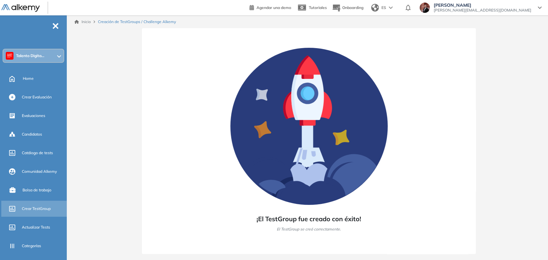
click at [33, 208] on span "Crear TestGroup" at bounding box center [36, 209] width 29 height 6
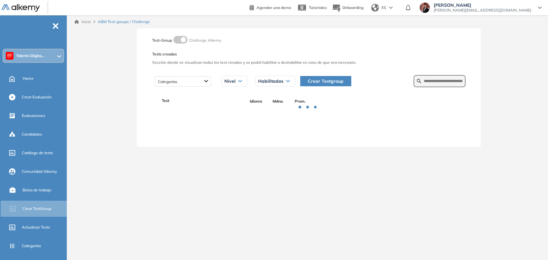
click at [333, 81] on span "Crear Testgroup" at bounding box center [326, 81] width 36 height 7
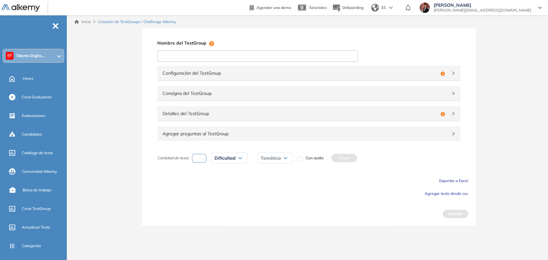
paste input "**********"
click at [221, 57] on input "**********" at bounding box center [257, 56] width 200 height 12
type input "**********"
click at [185, 70] on span "Configuración del TestGroup" at bounding box center [299, 73] width 275 height 7
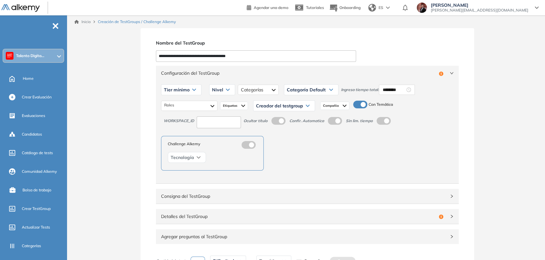
click at [193, 90] on icon at bounding box center [194, 90] width 3 height 2
click at [176, 102] on li "Tier N° 1" at bounding box center [171, 103] width 14 height 6
click at [209, 91] on span "Nivel" at bounding box center [210, 89] width 11 height 5
click at [212, 116] on li "Intermedio" at bounding box center [214, 115] width 18 height 6
click at [262, 95] on div at bounding box center [263, 90] width 40 height 10
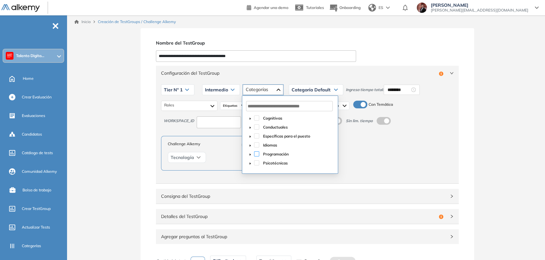
click at [256, 155] on span at bounding box center [256, 154] width 5 height 5
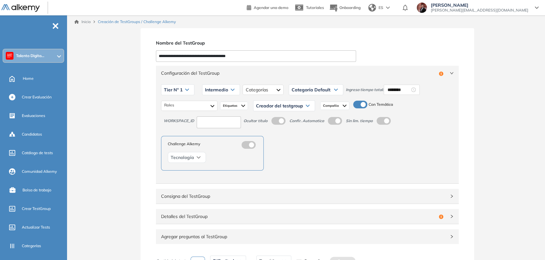
click at [317, 93] on div "Categoría Default" at bounding box center [316, 90] width 54 height 10
click at [302, 114] on li "Programación" at bounding box center [304, 115] width 24 height 6
click at [177, 107] on div at bounding box center [189, 106] width 56 height 10
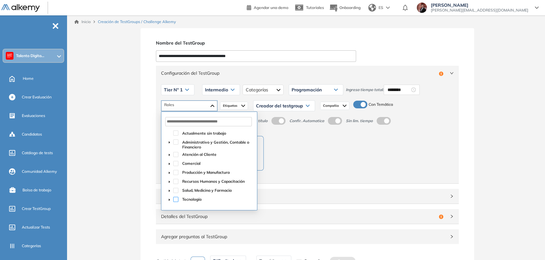
click at [176, 199] on span at bounding box center [175, 199] width 5 height 5
click at [280, 100] on div "Creador del testgroup [PERSON_NAME] [PERSON_NAME] [PERSON_NAME] [PERSON_NAME] […" at bounding box center [284, 105] width 62 height 11
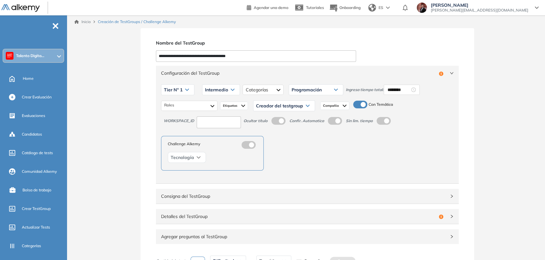
click at [280, 105] on span "Creador del testgroup" at bounding box center [279, 105] width 47 height 5
click at [272, 159] on li "Equipo Pedagógico Alkemy" at bounding box center [278, 158] width 45 height 6
click at [222, 122] on input at bounding box center [219, 123] width 44 height 12
type input "***"
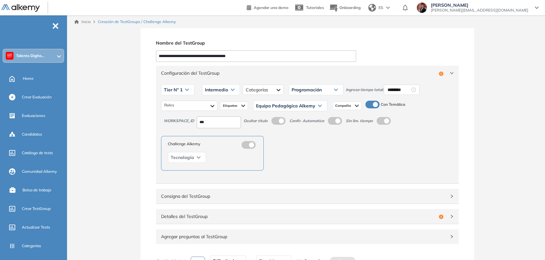
click at [357, 135] on div "Tier N° 1 Tier N° 1 Tier N° 2 Tier N° 3 Tier N° 4 Tier N° 5 Tier N° 6 Tier N° 7…" at bounding box center [307, 132] width 303 height 103
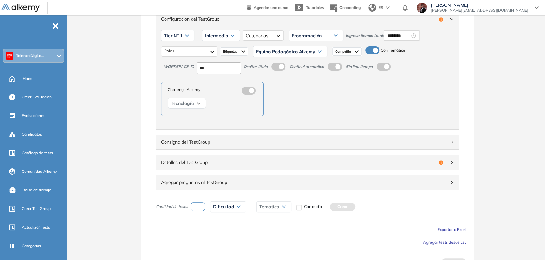
scroll to position [68, 0]
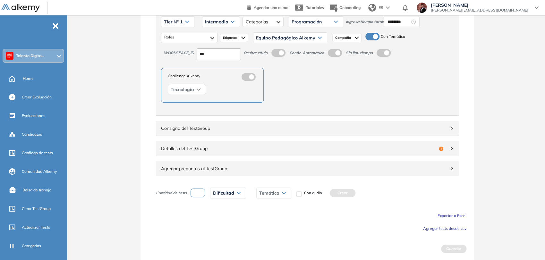
click at [307, 152] on div "Detalles del TestGroup Incompleto" at bounding box center [307, 148] width 303 height 15
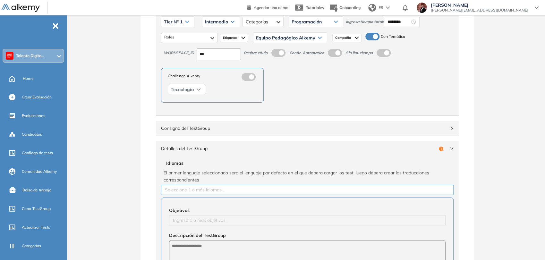
click at [236, 193] on div at bounding box center [308, 190] width 290 height 8
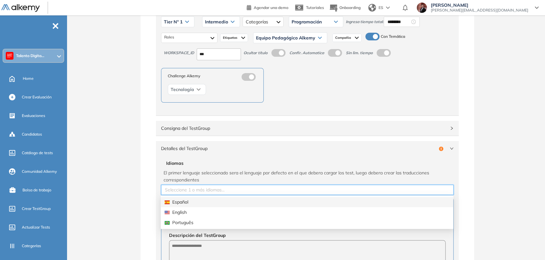
click at [212, 205] on div "Español" at bounding box center [307, 202] width 285 height 7
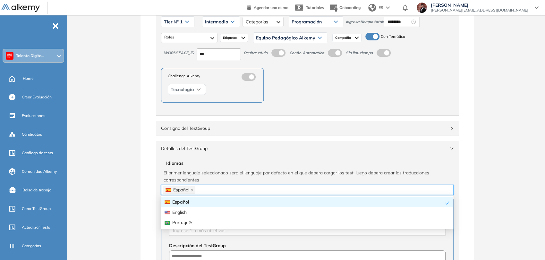
click at [207, 179] on span "El primer lenguaje seleccionado sera el lenguaje por defecto en el que debera c…" at bounding box center [308, 176] width 288 height 14
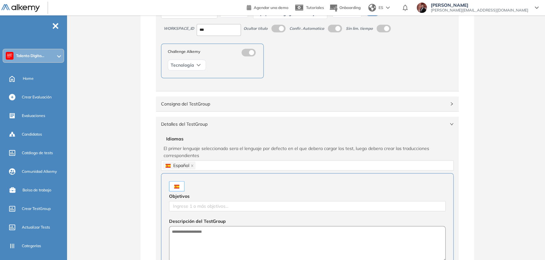
scroll to position [93, 0]
click at [208, 208] on div at bounding box center [307, 206] width 273 height 8
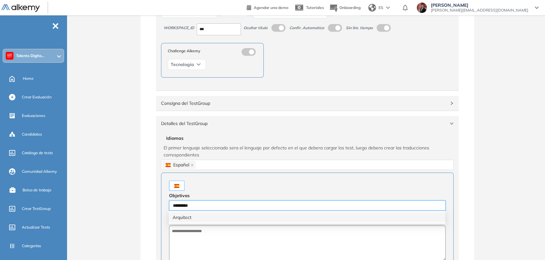
type input "**********"
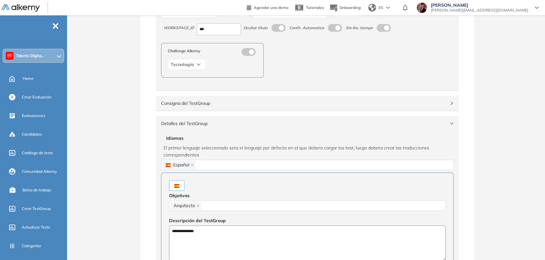
type textarea "**********"
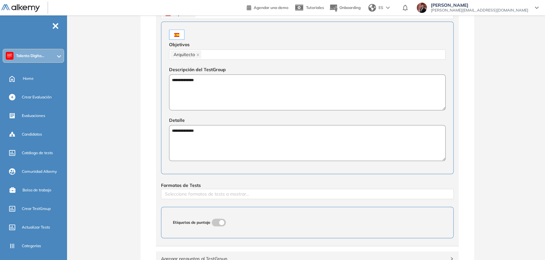
type textarea "**********"
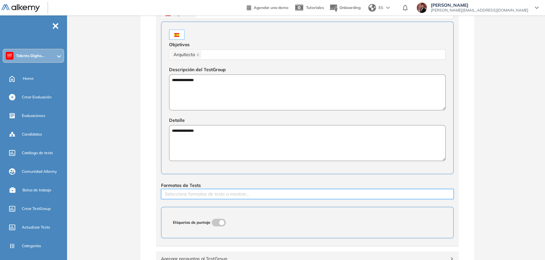
click at [223, 193] on div at bounding box center [308, 194] width 290 height 8
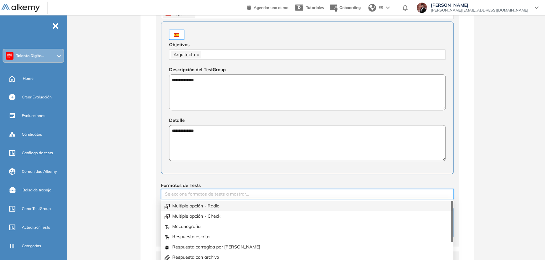
click at [214, 204] on div "Multiple opción - Radio" at bounding box center [307, 206] width 285 height 7
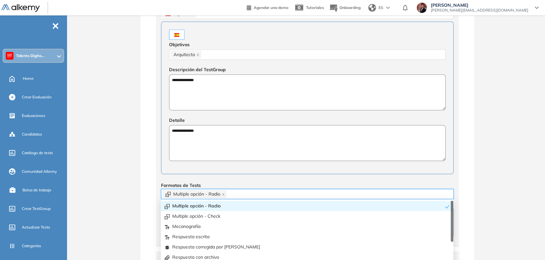
click at [161, 180] on div "**********" at bounding box center [307, 113] width 303 height 266
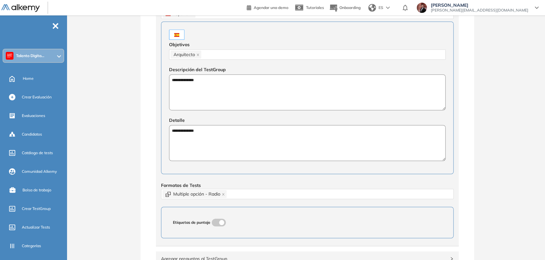
scroll to position [334, 0]
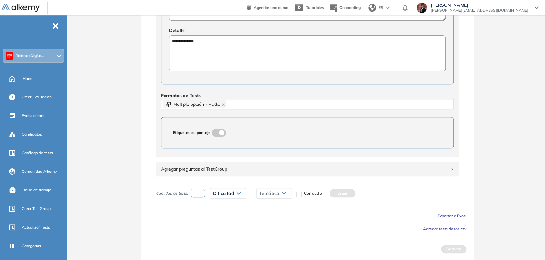
click at [328, 173] on div "Agregar preguntas al TestGroup" at bounding box center [307, 169] width 303 height 15
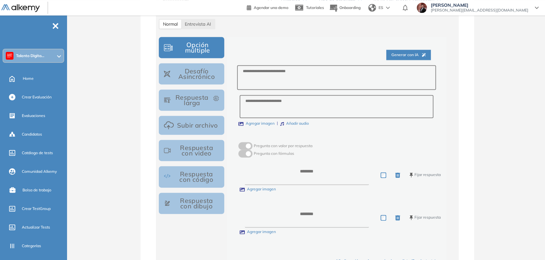
scroll to position [697, 0]
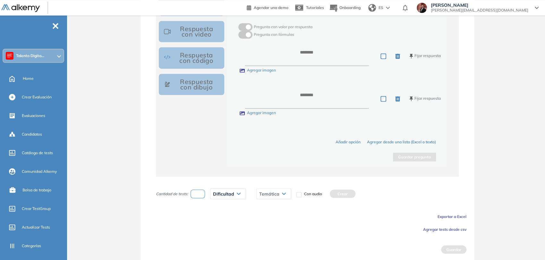
click at [427, 229] on span "Agregar tests desde csv" at bounding box center [444, 229] width 43 height 5
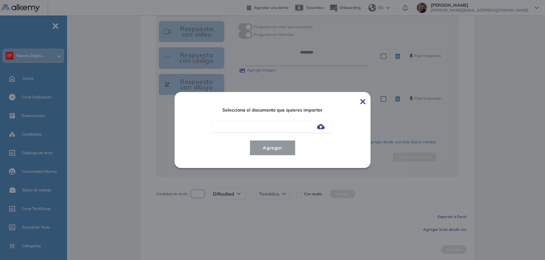
click at [325, 129] on div at bounding box center [272, 127] width 120 height 12
click at [324, 128] on img at bounding box center [321, 126] width 8 height 5
click at [0, 0] on input "file" at bounding box center [0, 0] width 0 height 0
click at [273, 150] on span "Agregar" at bounding box center [273, 148] width 30 height 8
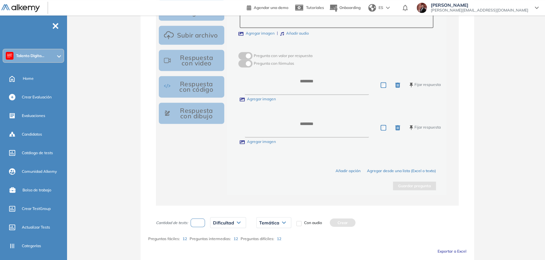
scroll to position [668, 0]
click at [194, 221] on input "*" at bounding box center [198, 222] width 15 height 9
type input "*"
click at [226, 223] on span "Dificultad" at bounding box center [223, 222] width 21 height 5
click at [218, 247] on li "Fácil" at bounding box center [217, 248] width 8 height 6
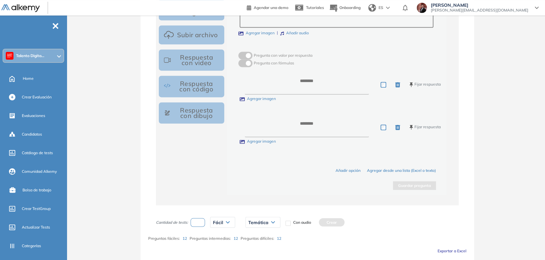
click at [272, 222] on div "Temática" at bounding box center [263, 222] width 34 height 10
click at [269, 233] on li "Machine Learning" at bounding box center [264, 236] width 30 height 6
click at [342, 221] on button "Crear" at bounding box center [350, 222] width 26 height 8
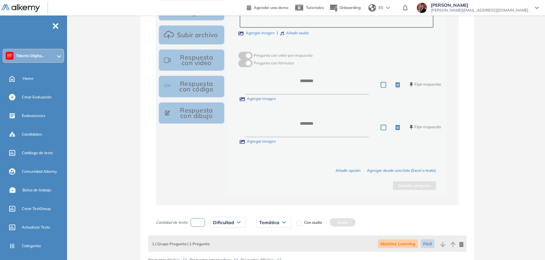
scroll to position [737, 0]
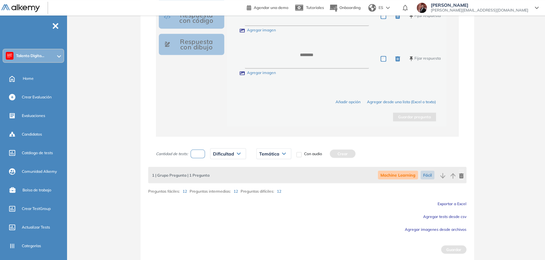
click at [202, 152] on input "number" at bounding box center [198, 154] width 15 height 9
type input "*"
click at [234, 154] on span "Dificultad" at bounding box center [223, 153] width 21 height 5
click at [218, 188] on li "Intermedia" at bounding box center [222, 190] width 18 height 6
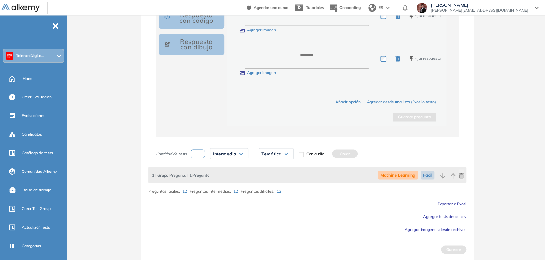
click at [280, 157] on div "Temática" at bounding box center [276, 154] width 34 height 10
click at [280, 167] on li "Machine Learning" at bounding box center [277, 167] width 30 height 6
click at [356, 151] on button "Crear" at bounding box center [363, 154] width 26 height 8
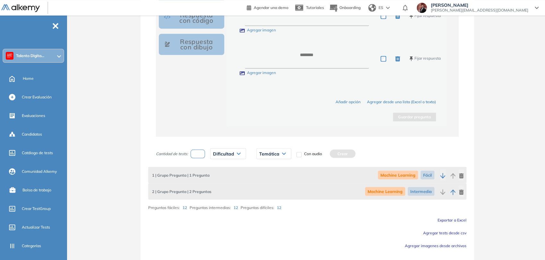
click at [192, 150] on input "number" at bounding box center [198, 154] width 15 height 9
type input "*"
click at [231, 155] on div "Dificultad" at bounding box center [228, 154] width 35 height 10
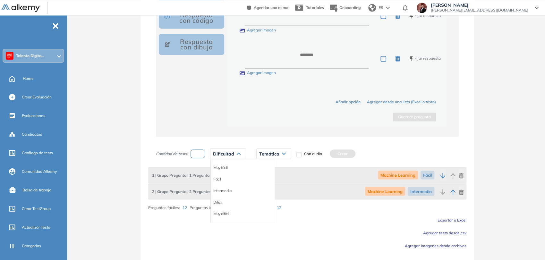
click at [218, 200] on li "Difícil" at bounding box center [217, 202] width 9 height 6
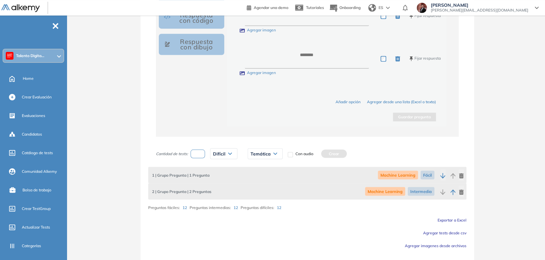
click at [271, 152] on div "Temática" at bounding box center [265, 154] width 34 height 10
click at [270, 168] on li "Machine Learning" at bounding box center [266, 167] width 30 height 6
click at [356, 152] on button "Crear" at bounding box center [352, 154] width 26 height 8
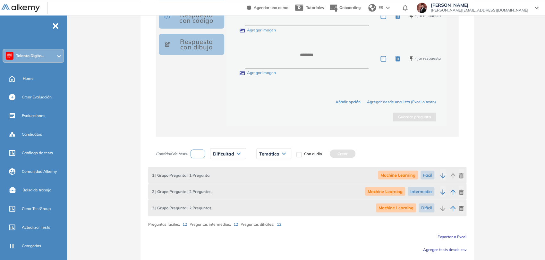
click at [198, 152] on input "number" at bounding box center [198, 154] width 15 height 9
type input "*"
click at [226, 151] on span "Dificultad" at bounding box center [223, 153] width 21 height 5
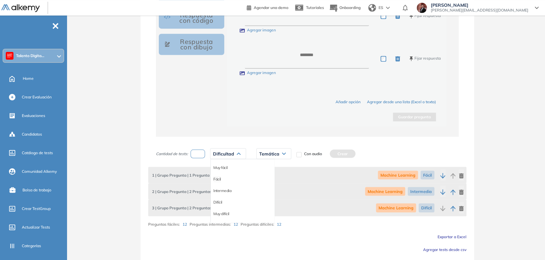
click at [219, 178] on li "Fácil" at bounding box center [217, 179] width 8 height 6
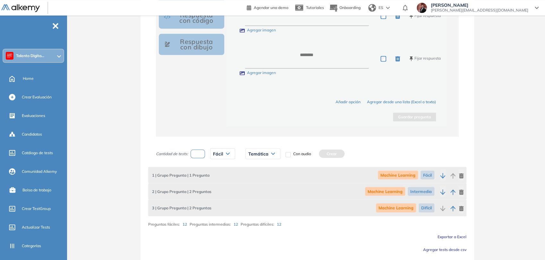
click at [254, 154] on span "Temática" at bounding box center [258, 153] width 20 height 5
click at [261, 179] on li "Modelos regresivos" at bounding box center [265, 179] width 32 height 6
click at [351, 153] on button "Crear" at bounding box center [353, 154] width 26 height 8
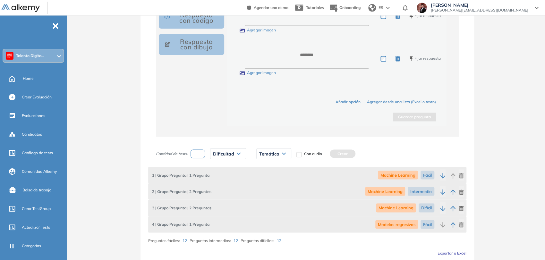
click at [191, 151] on input "number" at bounding box center [198, 154] width 15 height 9
type input "*"
click at [228, 153] on span "Dificultad" at bounding box center [223, 153] width 21 height 5
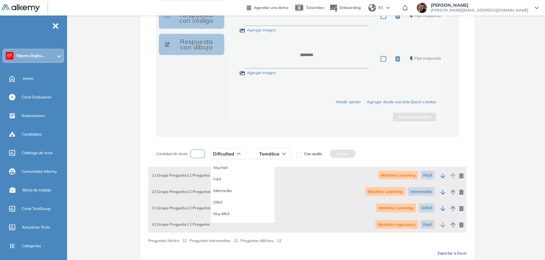
click at [218, 190] on li "Intermedia" at bounding box center [222, 190] width 18 height 6
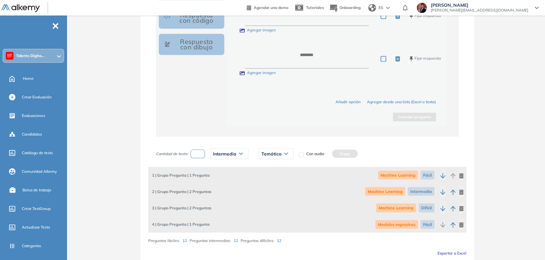
click at [281, 155] on span "Temática" at bounding box center [272, 153] width 20 height 5
click at [279, 168] on li "Machine Learning" at bounding box center [277, 167] width 30 height 6
click at [358, 152] on button "Crear" at bounding box center [363, 154] width 26 height 8
click at [201, 151] on input "number" at bounding box center [198, 154] width 15 height 9
type input "*"
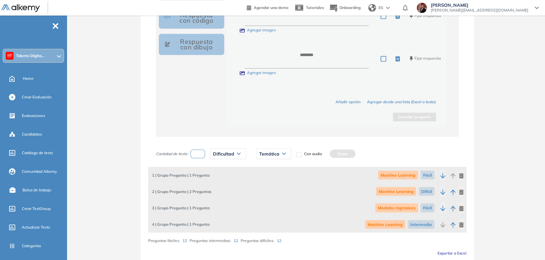
click at [227, 152] on span "Dificultad" at bounding box center [223, 153] width 21 height 5
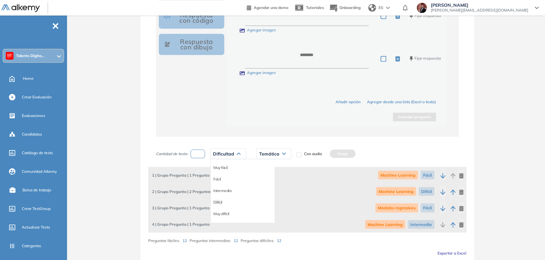
click at [220, 200] on li "Difícil" at bounding box center [217, 202] width 9 height 6
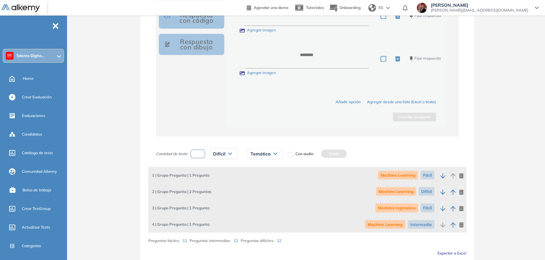
click at [265, 155] on div "Temática" at bounding box center [265, 154] width 34 height 10
click at [268, 166] on li "Machine Learning" at bounding box center [266, 167] width 30 height 6
click at [347, 152] on button "Crear" at bounding box center [352, 154] width 26 height 8
click at [198, 151] on input "number" at bounding box center [198, 154] width 15 height 9
type input "*"
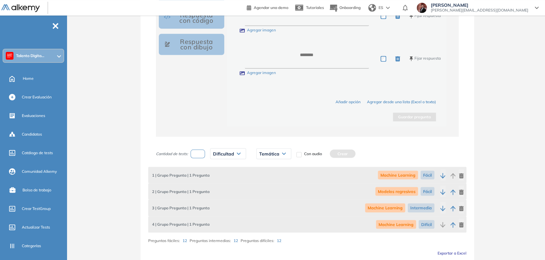
click at [229, 150] on div "Dificultad" at bounding box center [228, 154] width 35 height 10
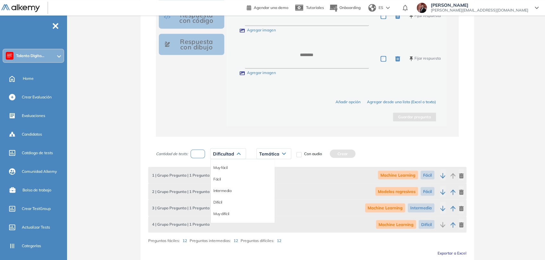
click at [226, 190] on li "Intermedia" at bounding box center [222, 190] width 18 height 6
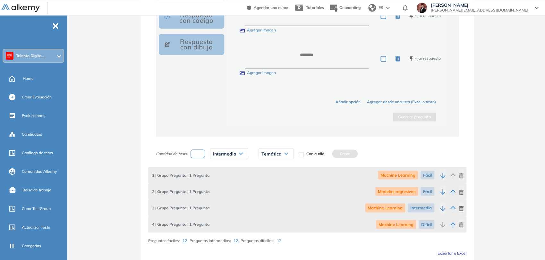
click at [277, 152] on span "Temática" at bounding box center [272, 153] width 20 height 5
click at [281, 176] on li "Modelos regresivos" at bounding box center [278, 179] width 32 height 6
click at [365, 152] on button "Crear" at bounding box center [366, 154] width 26 height 8
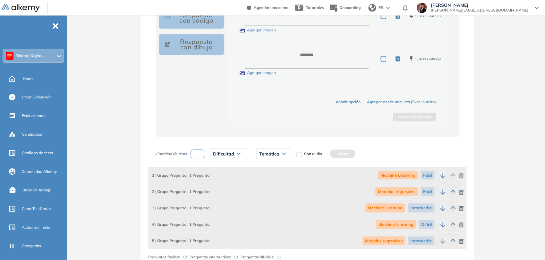
click at [194, 150] on input "number" at bounding box center [198, 154] width 15 height 9
type input "*"
click at [230, 149] on div "Dificultad" at bounding box center [228, 154] width 35 height 10
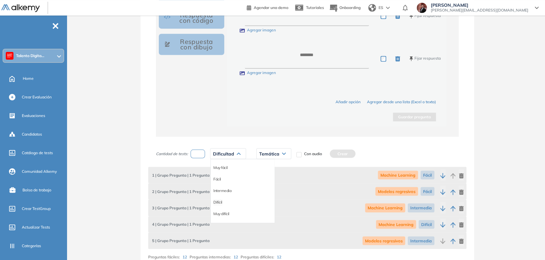
click at [216, 201] on li "Difícil" at bounding box center [217, 202] width 9 height 6
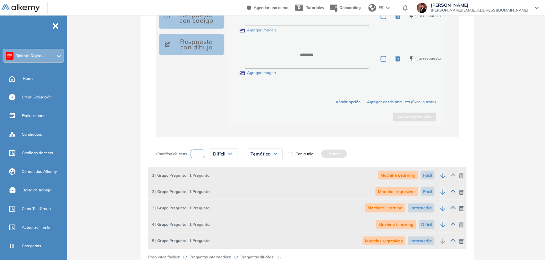
click at [264, 156] on div "Temática" at bounding box center [265, 154] width 34 height 10
click at [267, 176] on li "Modelos regresivos" at bounding box center [267, 179] width 32 height 6
click at [350, 155] on button "Crear" at bounding box center [355, 154] width 26 height 8
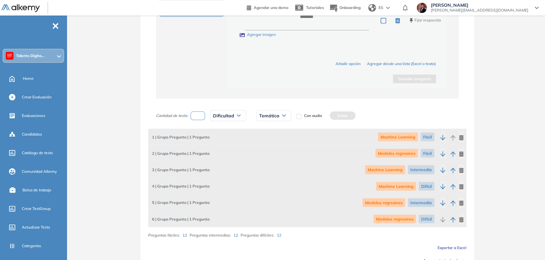
scroll to position [776, 0]
click at [198, 114] on input "number" at bounding box center [198, 115] width 15 height 9
type input "*"
click at [221, 114] on span "Dificultad" at bounding box center [223, 115] width 21 height 5
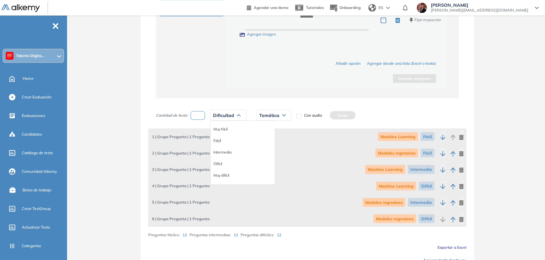
click at [218, 139] on li "Fácil" at bounding box center [217, 140] width 8 height 6
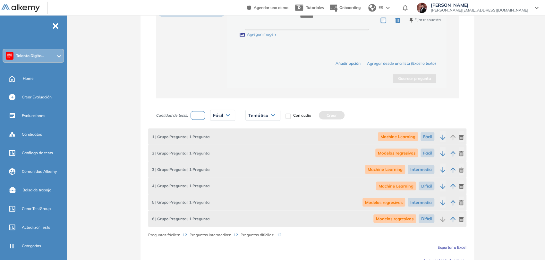
click at [266, 115] on span "Temática" at bounding box center [258, 115] width 20 height 5
click at [264, 150] on li "Modelos de clasificación" at bounding box center [268, 152] width 39 height 6
click at [358, 112] on button "Crear" at bounding box center [364, 115] width 26 height 8
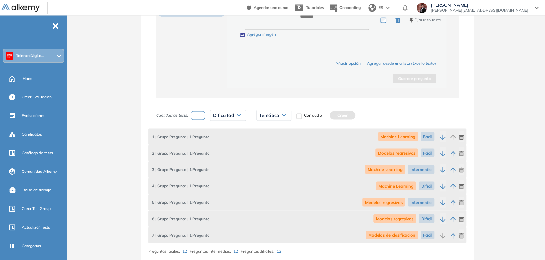
click at [196, 114] on input "number" at bounding box center [198, 115] width 15 height 9
type input "*"
click at [225, 113] on span "Dificultad" at bounding box center [223, 115] width 21 height 5
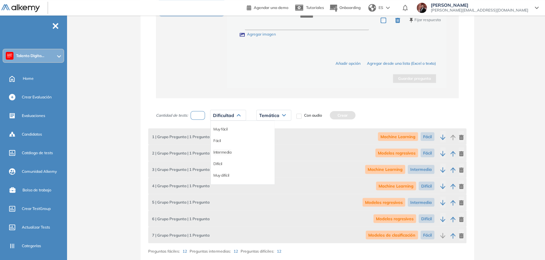
click at [224, 150] on li "Intermedia" at bounding box center [222, 152] width 18 height 6
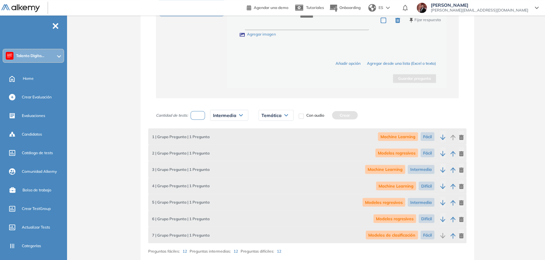
click at [280, 113] on span "Temática" at bounding box center [272, 115] width 20 height 5
click at [282, 150] on li "Modelos de clasificación" at bounding box center [281, 152] width 39 height 6
click at [376, 117] on button "Crear" at bounding box center [378, 115] width 26 height 8
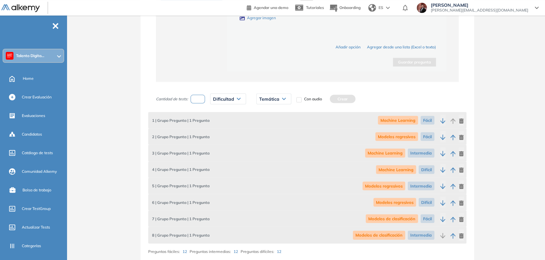
scroll to position [792, 0]
click at [196, 99] on input "number" at bounding box center [198, 98] width 15 height 9
type input "*"
click at [228, 96] on span "Dificultad" at bounding box center [223, 98] width 21 height 5
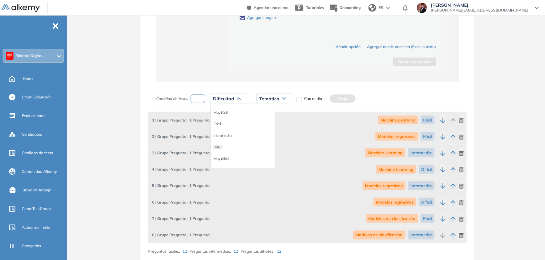
click at [219, 146] on li "Difícil" at bounding box center [217, 147] width 9 height 6
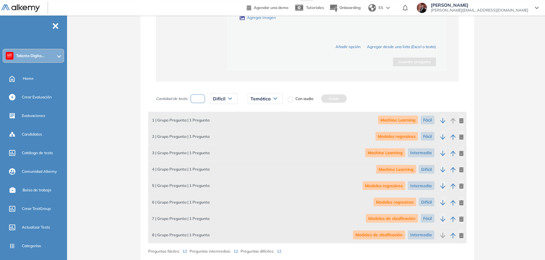
click at [272, 100] on div "Temática" at bounding box center [265, 98] width 34 height 10
click at [270, 134] on li "Modelos de clasificación" at bounding box center [270, 135] width 39 height 6
click at [348, 98] on div "Cantidad de tests: * Difícil Muy fácil Fácil Intermedia Difícil Muy difícil Ava…" at bounding box center [307, 167] width 318 height 153
click at [368, 96] on button "Crear" at bounding box center [367, 98] width 26 height 8
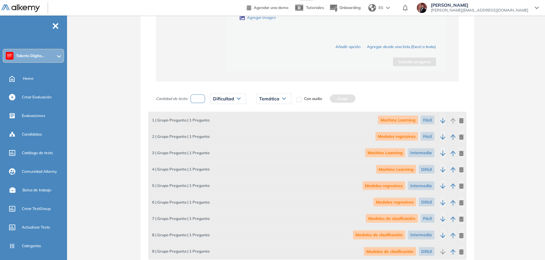
click at [198, 96] on input "number" at bounding box center [198, 98] width 15 height 9
type input "*"
click at [227, 96] on span "Dificultad" at bounding box center [223, 98] width 21 height 5
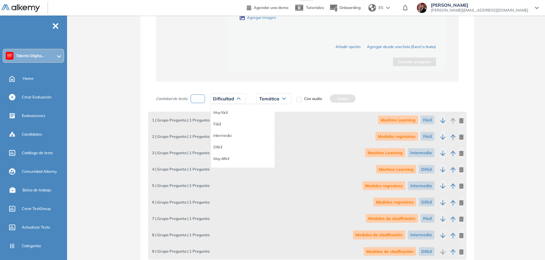
click at [219, 123] on li "Fácil" at bounding box center [217, 124] width 8 height 6
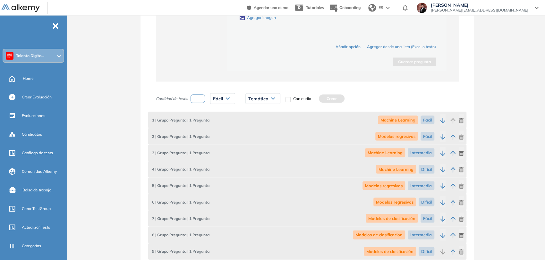
click at [266, 98] on span "Temática" at bounding box center [258, 98] width 20 height 5
click at [260, 145] on li "Serialización" at bounding box center [259, 147] width 21 height 6
click at [336, 101] on button "Crear" at bounding box center [339, 98] width 26 height 8
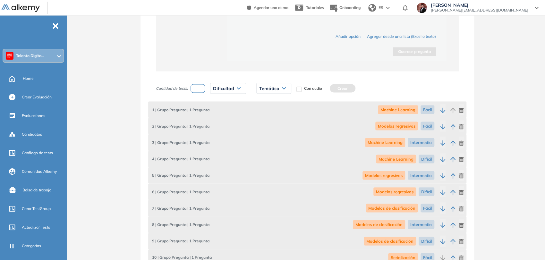
scroll to position [802, 0]
click at [197, 90] on input "number" at bounding box center [198, 88] width 15 height 9
type input "*"
click at [238, 91] on div "Dificultad" at bounding box center [228, 88] width 35 height 10
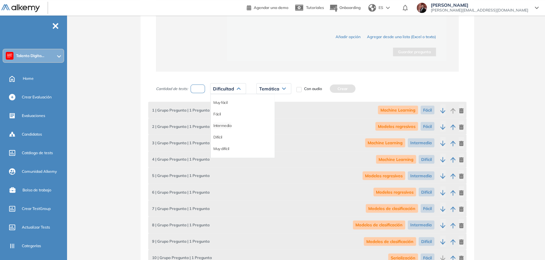
click at [221, 122] on li "Intermedia" at bounding box center [222, 125] width 18 height 6
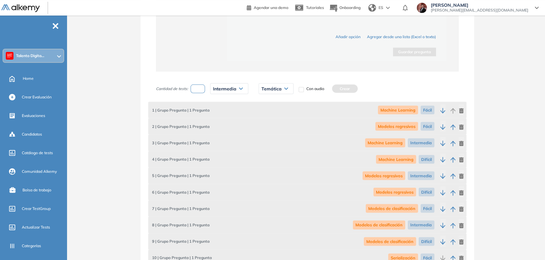
click at [281, 89] on span "Temática" at bounding box center [272, 88] width 20 height 5
click at [275, 137] on li "Serialización" at bounding box center [272, 137] width 21 height 6
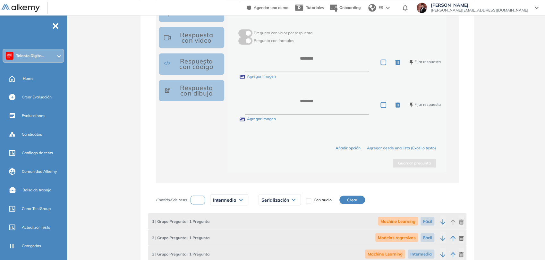
scroll to position [690, 0]
click at [358, 199] on button "Crear" at bounding box center [353, 200] width 26 height 8
click at [204, 198] on input "number" at bounding box center [198, 200] width 15 height 9
type input "*"
click at [230, 198] on span "Dificultad" at bounding box center [223, 200] width 21 height 5
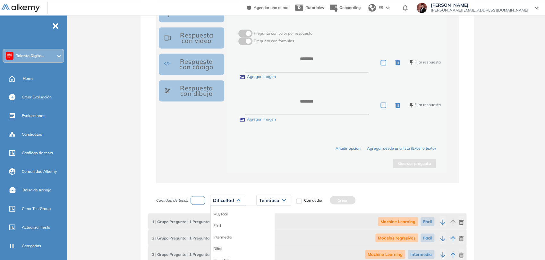
click at [218, 247] on li "Difícil" at bounding box center [217, 249] width 9 height 6
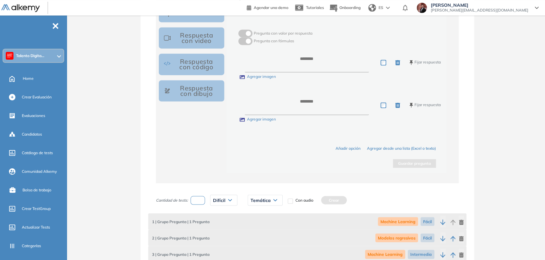
click at [268, 200] on span "Temática" at bounding box center [261, 200] width 20 height 5
click at [264, 247] on li "Serialización" at bounding box center [261, 249] width 21 height 6
click at [339, 196] on button "Crear" at bounding box center [342, 200] width 26 height 8
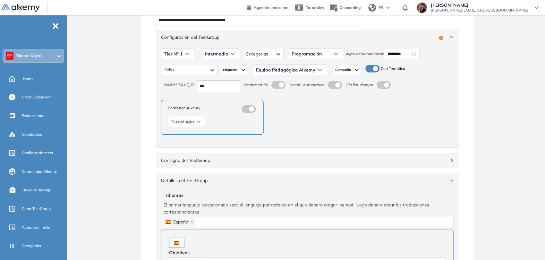
scroll to position [0, 0]
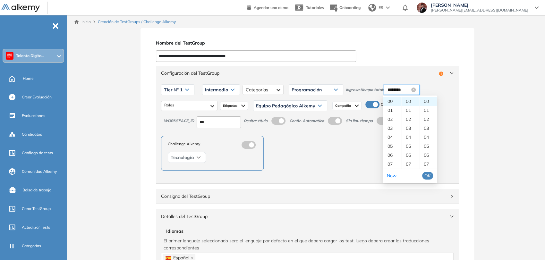
click at [397, 93] on input "********" at bounding box center [399, 89] width 22 height 7
click at [409, 158] on div "16" at bounding box center [411, 158] width 18 height 9
type input "********"
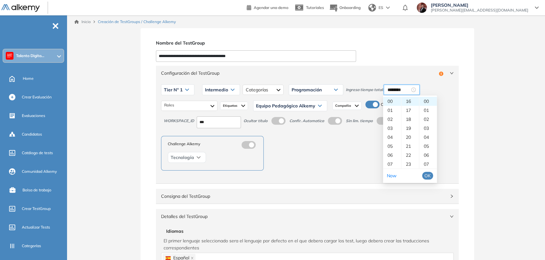
click at [429, 177] on span "OK" at bounding box center [428, 175] width 6 height 7
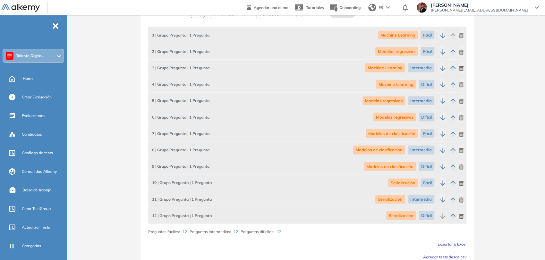
scroll to position [918, 0]
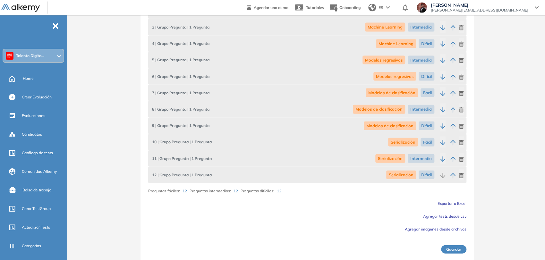
click at [444, 248] on button "Guardar" at bounding box center [453, 250] width 25 height 8
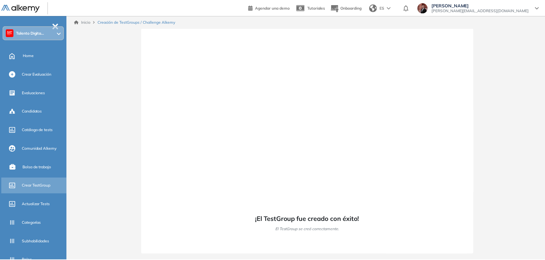
scroll to position [36, 0]
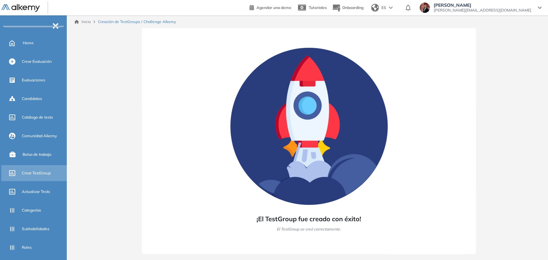
click at [44, 170] on div "Crear TestGroup" at bounding box center [44, 173] width 44 height 11
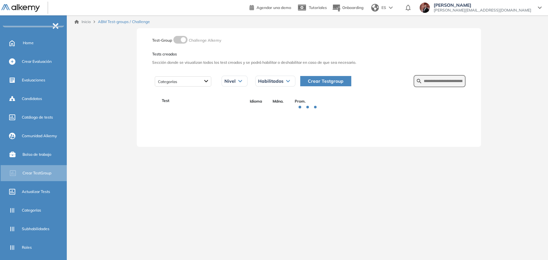
click at [312, 81] on span "Crear Testgroup" at bounding box center [326, 81] width 36 height 7
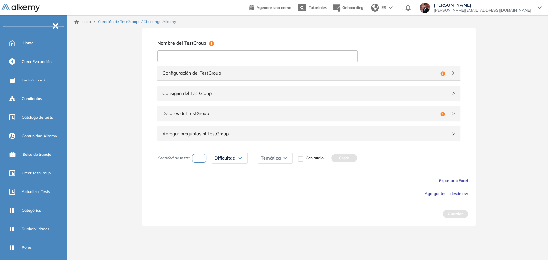
click at [185, 53] on input at bounding box center [257, 56] width 200 height 12
paste input "**********"
type input "**********"
click at [264, 72] on span "Configuración del TestGroup" at bounding box center [299, 73] width 275 height 7
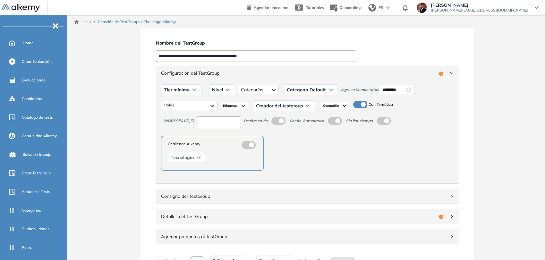
click at [198, 88] on div "Tier mínimo" at bounding box center [181, 90] width 40 height 10
click at [175, 103] on li "Tier N° 1" at bounding box center [171, 103] width 14 height 6
click at [218, 92] on div "Nivel" at bounding box center [215, 90] width 25 height 10
click at [216, 117] on li "Intermedio" at bounding box center [214, 115] width 18 height 6
click at [267, 92] on div at bounding box center [263, 90] width 40 height 10
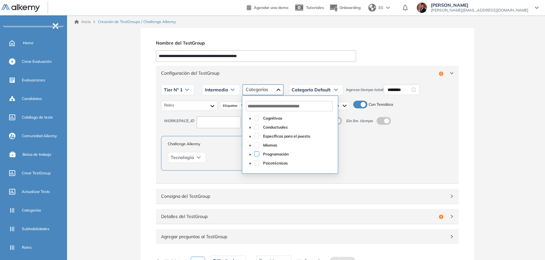
click at [258, 155] on span at bounding box center [256, 154] width 5 height 5
click at [318, 90] on span "Categoría Default" at bounding box center [311, 89] width 39 height 5
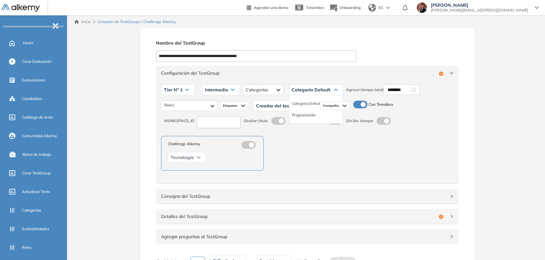
click at [308, 116] on li "Programación" at bounding box center [304, 115] width 24 height 6
click at [184, 108] on div at bounding box center [189, 106] width 56 height 10
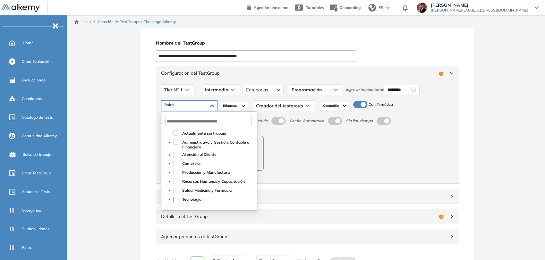
click at [175, 198] on span at bounding box center [175, 199] width 5 height 5
click at [307, 106] on icon at bounding box center [307, 106] width 3 height 2
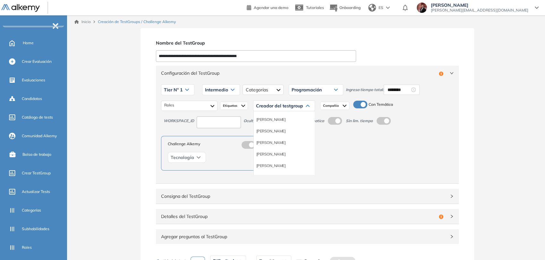
scroll to position [36, 0]
click at [287, 165] on li "Equipo Pedagógico Alkemy" at bounding box center [278, 165] width 45 height 6
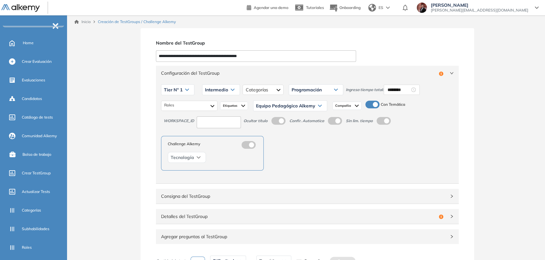
click at [232, 124] on input at bounding box center [219, 123] width 44 height 12
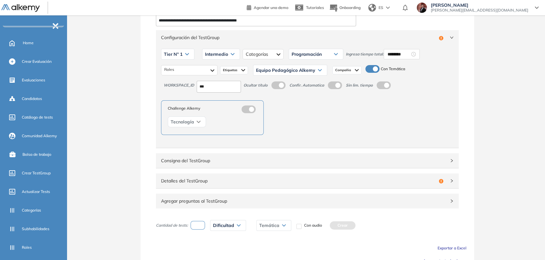
type input "***"
click at [263, 182] on span "Detalles del TestGroup" at bounding box center [298, 181] width 275 height 7
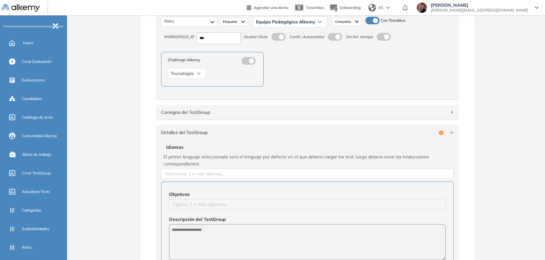
scroll to position [143, 0]
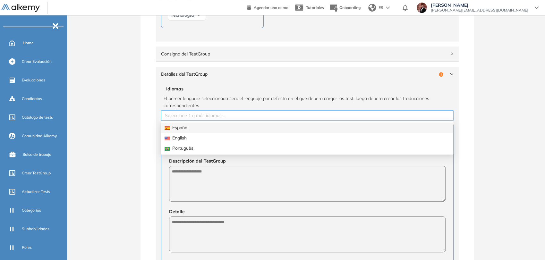
click at [207, 117] on div at bounding box center [308, 116] width 290 height 8
click at [209, 125] on div "Español" at bounding box center [307, 127] width 285 height 7
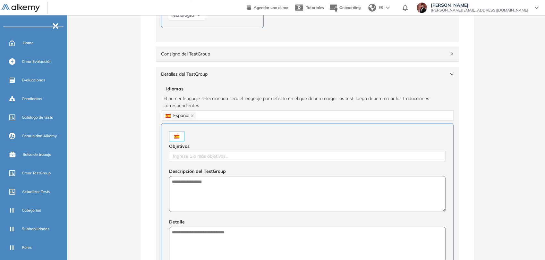
drag, startPoint x: 119, startPoint y: 122, endPoint x: 182, endPoint y: 156, distance: 71.5
click at [119, 123] on div "**********" at bounding box center [307, 169] width 476 height 567
click at [195, 158] on div at bounding box center [307, 156] width 273 height 8
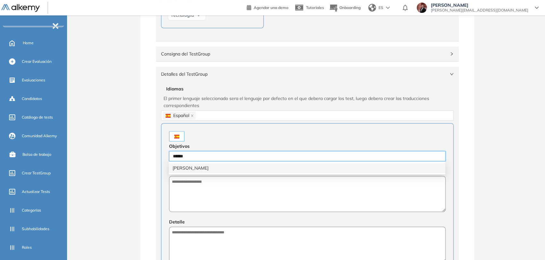
type input "*******"
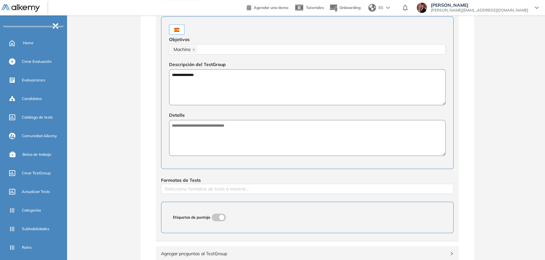
type textarea "**********"
click at [226, 141] on textarea at bounding box center [307, 138] width 277 height 36
paste textarea "**********"
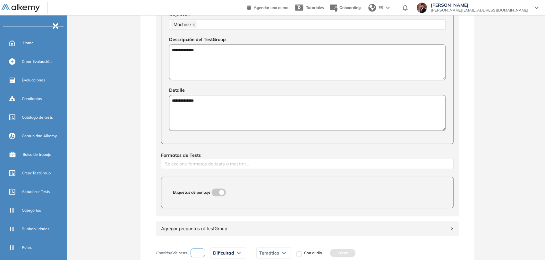
scroll to position [321, 0]
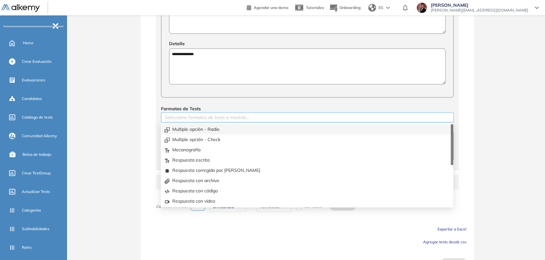
click at [223, 117] on div at bounding box center [308, 118] width 290 height 8
type textarea "**********"
click at [221, 126] on div "Multiple opción - Radio" at bounding box center [307, 129] width 285 height 7
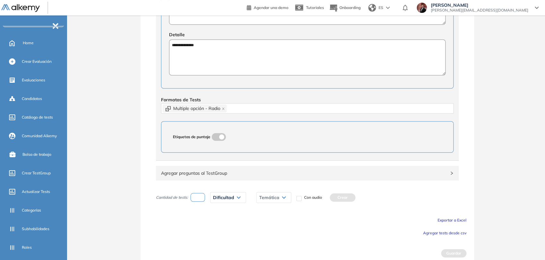
scroll to position [334, 0]
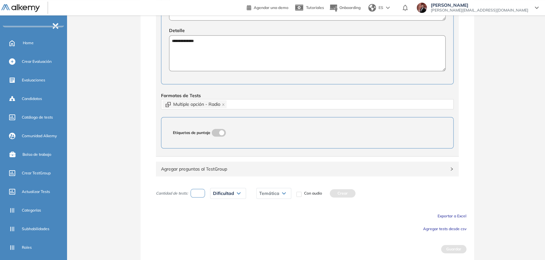
click at [459, 227] on span "Agregar tests desde csv" at bounding box center [444, 229] width 43 height 5
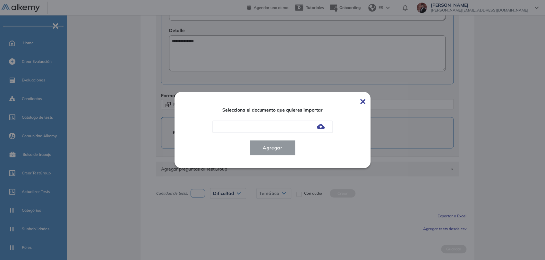
click at [325, 127] on img at bounding box center [321, 126] width 8 height 5
click at [0, 0] on input "file" at bounding box center [0, 0] width 0 height 0
click at [286, 145] on span "Agregar" at bounding box center [273, 148] width 30 height 8
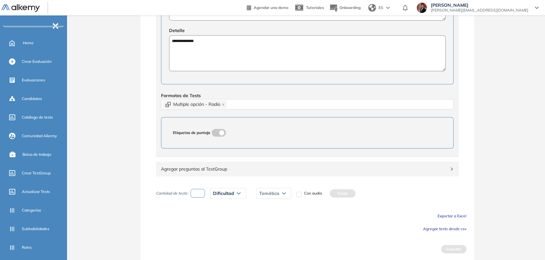
click at [454, 227] on span "Agregar tests desde csv" at bounding box center [444, 229] width 43 height 5
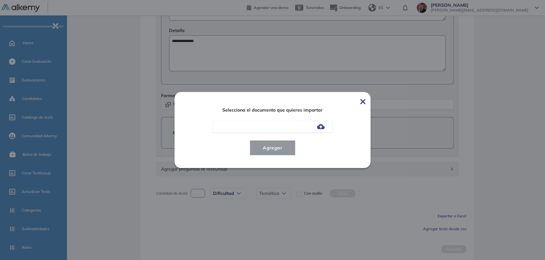
click at [323, 126] on img at bounding box center [321, 126] width 8 height 5
click at [0, 0] on input "file" at bounding box center [0, 0] width 0 height 0
click at [281, 150] on span "Agregar" at bounding box center [273, 148] width 30 height 8
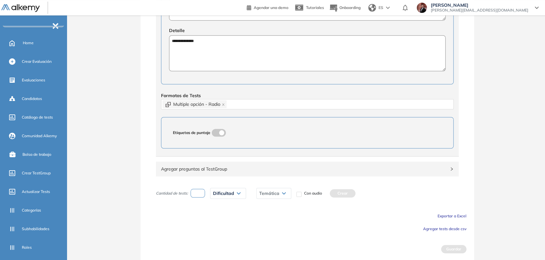
click at [459, 229] on span "Agregar tests desde csv" at bounding box center [444, 229] width 43 height 5
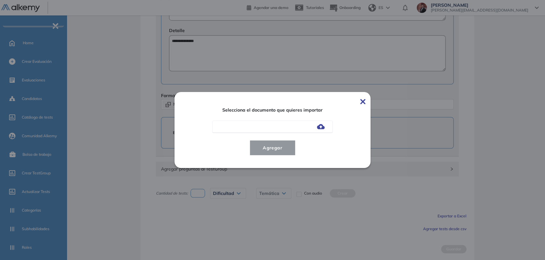
click at [322, 129] on img at bounding box center [321, 126] width 8 height 5
click at [0, 0] on input "file" at bounding box center [0, 0] width 0 height 0
click at [278, 151] on span "Agregar" at bounding box center [273, 148] width 30 height 8
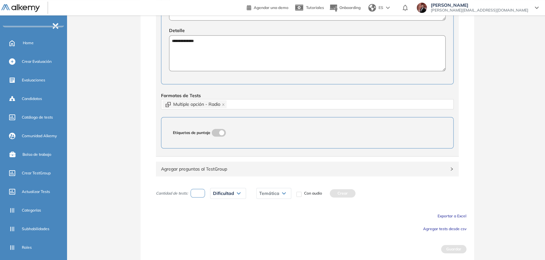
click at [432, 227] on span "Agregar tests desde csv" at bounding box center [444, 229] width 43 height 5
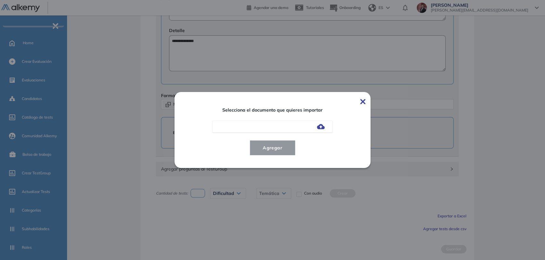
click at [323, 127] on img at bounding box center [321, 126] width 8 height 5
click at [0, 0] on input "file" at bounding box center [0, 0] width 0 height 0
click at [290, 151] on button "Agregar" at bounding box center [273, 147] width 46 height 15
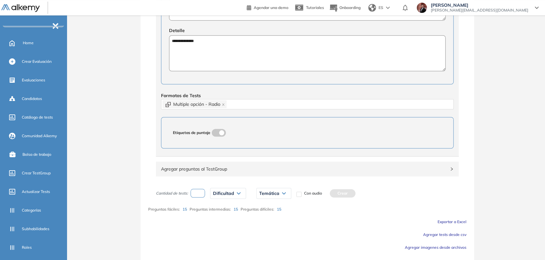
drag, startPoint x: 201, startPoint y: 195, endPoint x: 231, endPoint y: 197, distance: 30.6
click at [201, 195] on input "number" at bounding box center [198, 193] width 15 height 9
type input "*"
click at [239, 198] on div "Dificultad Muy fácil Fácil Intermedia Difícil Muy difícil Avanzado Texto correg…" at bounding box center [228, 194] width 46 height 16
click at [238, 194] on div "Dificultad" at bounding box center [228, 193] width 35 height 10
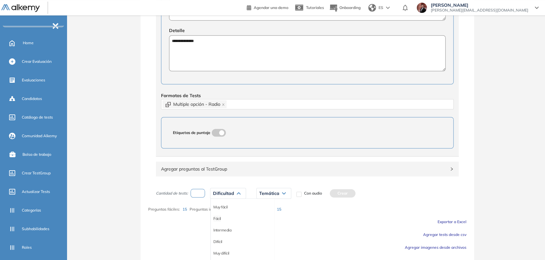
click at [221, 217] on li "Fácil" at bounding box center [217, 219] width 8 height 6
click at [271, 194] on div "Temática" at bounding box center [263, 193] width 34 height 10
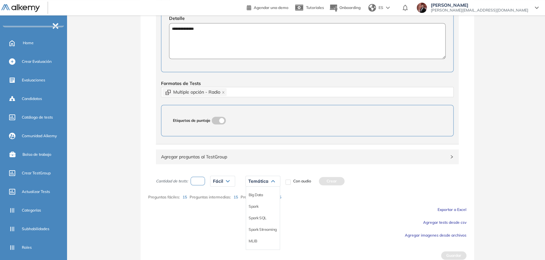
scroll to position [353, 0]
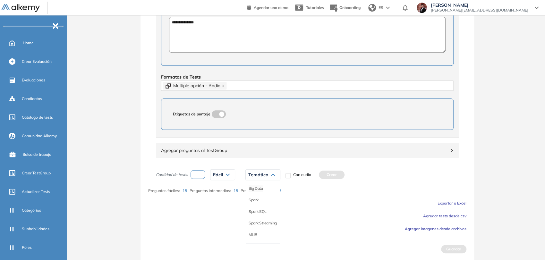
click at [259, 188] on li "Big Data" at bounding box center [256, 189] width 14 height 6
click at [331, 175] on button "Crear" at bounding box center [331, 175] width 26 height 8
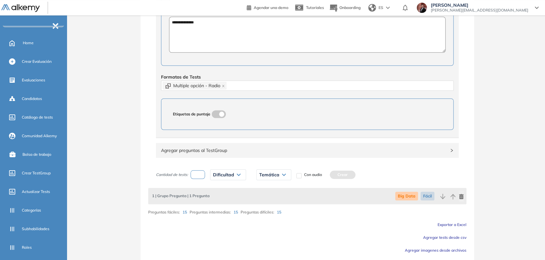
click at [202, 172] on input "number" at bounding box center [198, 174] width 15 height 9
type input "*"
click at [221, 174] on span "Dificultad" at bounding box center [223, 174] width 21 height 5
click at [227, 211] on li "Intermedia" at bounding box center [222, 212] width 18 height 6
click at [270, 180] on div "Temática Big Data Spark Spark SQL Spark Streaming MLIB" at bounding box center [276, 175] width 45 height 16
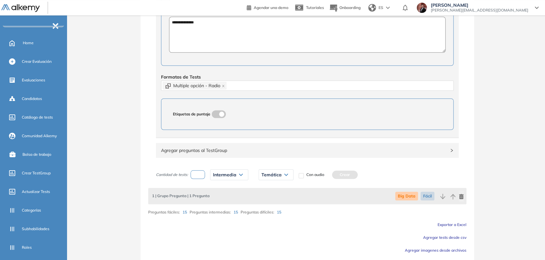
click at [272, 176] on span "Temática" at bounding box center [272, 174] width 20 height 5
click at [273, 190] on li "Big Data" at bounding box center [269, 189] width 14 height 6
click at [342, 173] on button "Crear" at bounding box center [345, 175] width 26 height 8
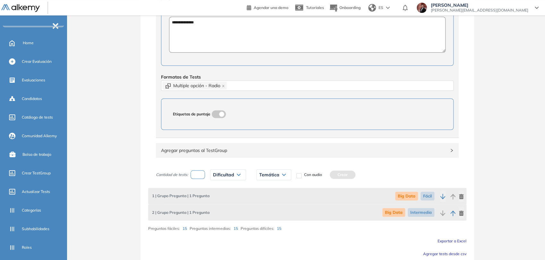
click at [202, 172] on input "number" at bounding box center [198, 174] width 15 height 9
type input "*"
click at [218, 176] on span "Dificultad" at bounding box center [223, 174] width 21 height 5
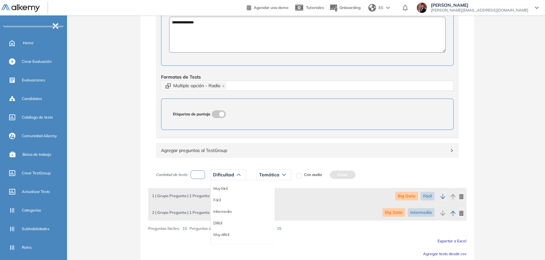
click at [220, 220] on li "Difícil" at bounding box center [217, 223] width 9 height 6
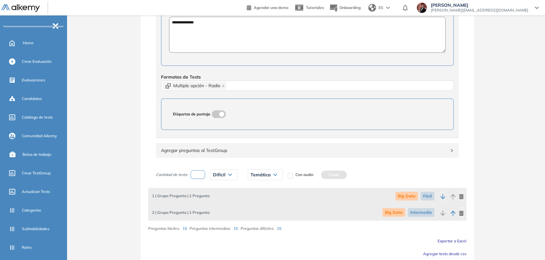
click at [268, 174] on span "Temática" at bounding box center [261, 174] width 20 height 5
click at [257, 187] on li "Big Data" at bounding box center [258, 189] width 14 height 6
click at [329, 173] on button "Crear" at bounding box center [334, 175] width 26 height 8
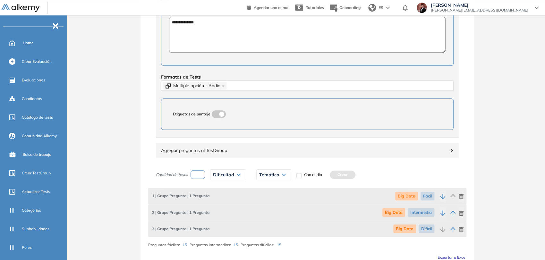
click at [201, 172] on input "number" at bounding box center [198, 174] width 15 height 9
type input "*"
click at [226, 175] on span "Dificultad" at bounding box center [223, 174] width 21 height 5
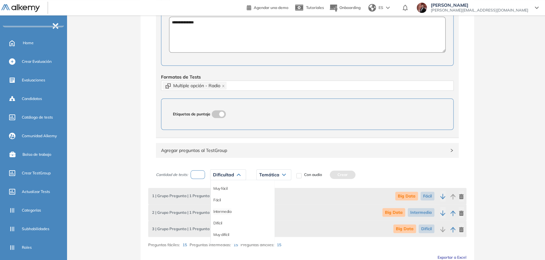
drag, startPoint x: 224, startPoint y: 211, endPoint x: 257, endPoint y: 189, distance: 39.8
click at [224, 211] on li "Intermedia" at bounding box center [222, 212] width 18 height 6
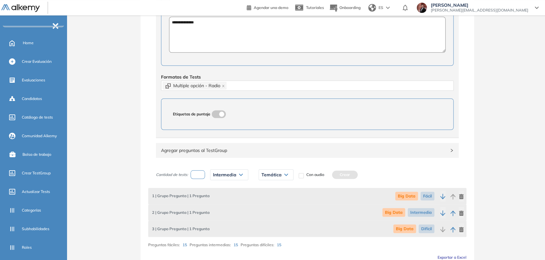
click at [226, 174] on span "Intermedia" at bounding box center [224, 174] width 23 height 5
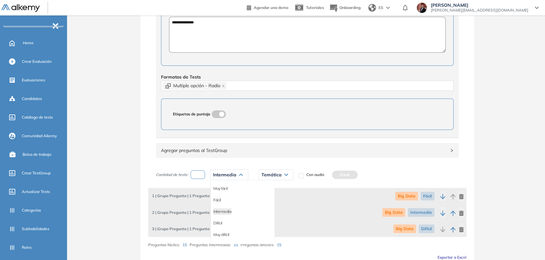
drag, startPoint x: 221, startPoint y: 199, endPoint x: 257, endPoint y: 189, distance: 37.9
click at [221, 198] on li "Fácil" at bounding box center [217, 200] width 8 height 6
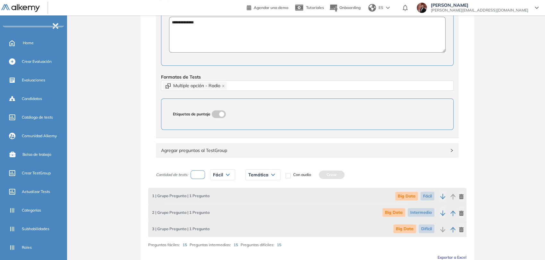
click at [266, 179] on div "Temática Big Data Spark Spark SQL Spark Streaming MLIB" at bounding box center [262, 175] width 45 height 16
click at [266, 179] on div "Temática" at bounding box center [263, 175] width 34 height 10
click at [258, 199] on li "Spark" at bounding box center [254, 200] width 10 height 6
drag, startPoint x: 322, startPoint y: 174, endPoint x: 288, endPoint y: 174, distance: 33.4
click at [321, 174] on button "Crear" at bounding box center [325, 175] width 26 height 8
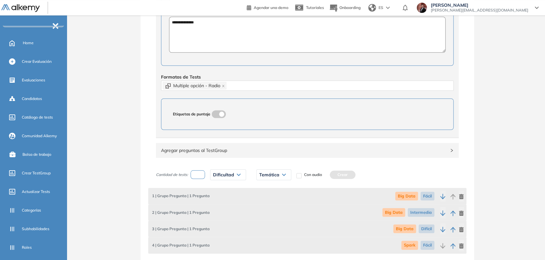
drag, startPoint x: 200, startPoint y: 171, endPoint x: 228, endPoint y: 172, distance: 28.3
click at [207, 172] on div "Cantidad de tests: Dificultad Muy fácil Fácil Intermedia Difícil Muy difícil Av…" at bounding box center [251, 175] width 191 height 16
type input "*"
click at [229, 172] on span "Dificultad" at bounding box center [223, 174] width 21 height 5
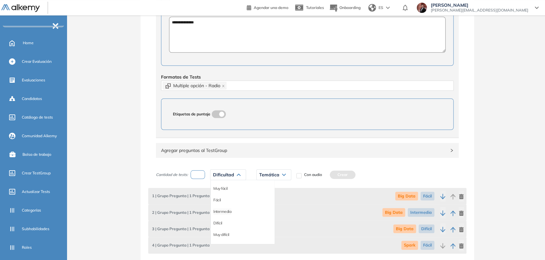
click at [228, 209] on li "Intermedia" at bounding box center [222, 212] width 18 height 6
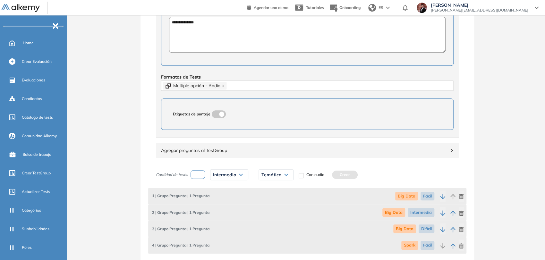
drag, startPoint x: 267, startPoint y: 173, endPoint x: 272, endPoint y: 183, distance: 10.9
click at [267, 173] on span "Temática" at bounding box center [272, 174] width 20 height 5
click at [269, 197] on li "Spark" at bounding box center [267, 200] width 10 height 6
click at [335, 171] on button "Crear" at bounding box center [338, 175] width 26 height 8
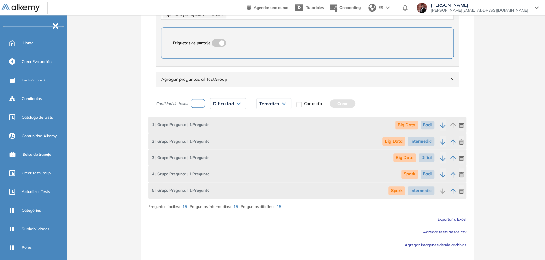
drag, startPoint x: 203, startPoint y: 100, endPoint x: 230, endPoint y: 104, distance: 26.7
click at [204, 100] on input "number" at bounding box center [198, 103] width 15 height 9
type input "*"
click at [233, 105] on div "Dificultad" at bounding box center [228, 104] width 35 height 10
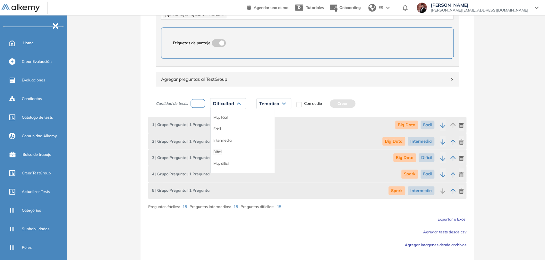
drag, startPoint x: 220, startPoint y: 150, endPoint x: 254, endPoint y: 125, distance: 42.1
click at [220, 150] on li "Difícil" at bounding box center [217, 152] width 9 height 6
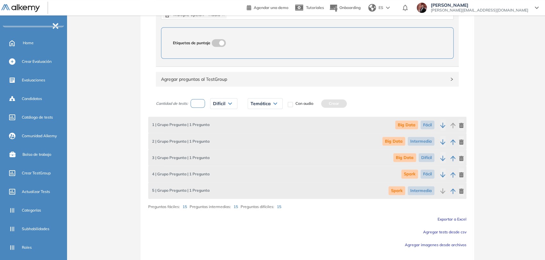
drag, startPoint x: 259, startPoint y: 106, endPoint x: 264, endPoint y: 107, distance: 4.7
click at [260, 106] on div "Temática" at bounding box center [265, 104] width 34 height 10
click at [256, 128] on li "Spark" at bounding box center [256, 129] width 10 height 6
click at [330, 103] on button "Crear" at bounding box center [327, 104] width 26 height 8
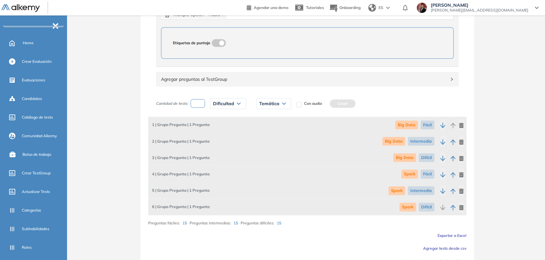
click at [204, 106] on input "number" at bounding box center [198, 103] width 15 height 9
type input "*"
click at [221, 105] on span "Dificultad" at bounding box center [223, 103] width 21 height 5
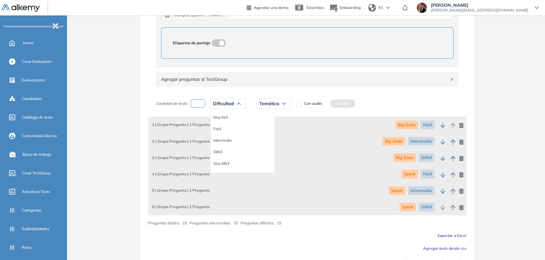
drag, startPoint x: 219, startPoint y: 128, endPoint x: 243, endPoint y: 118, distance: 26.0
click at [221, 127] on li "Fácil" at bounding box center [217, 129] width 8 height 6
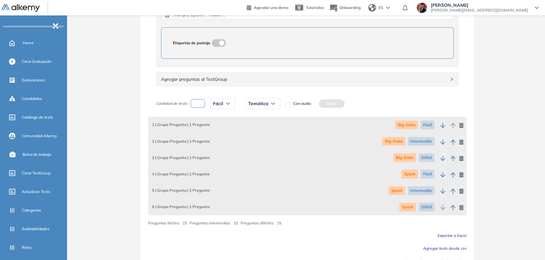
drag, startPoint x: 262, startPoint y: 104, endPoint x: 269, endPoint y: 112, distance: 10.7
click at [262, 103] on span "Temática" at bounding box center [258, 103] width 20 height 5
click at [261, 140] on li "Spark SQL" at bounding box center [258, 140] width 18 height 6
click at [333, 105] on button "Crear" at bounding box center [335, 104] width 26 height 8
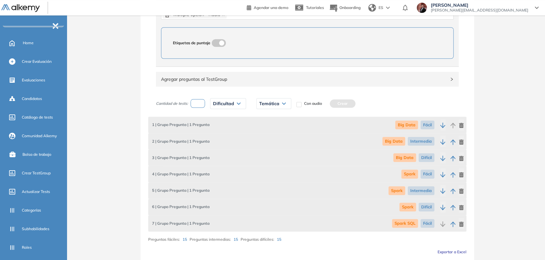
click at [199, 102] on input "number" at bounding box center [198, 103] width 15 height 9
type input "*"
click at [238, 109] on div "Dificultad Muy fácil Fácil Intermedia Difícil Muy difícil Avanzado Texto correg…" at bounding box center [228, 104] width 46 height 16
click at [235, 105] on div "Dificultad" at bounding box center [228, 104] width 35 height 10
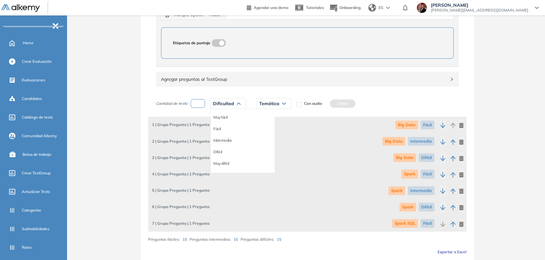
click at [230, 139] on li "Intermedia" at bounding box center [222, 140] width 18 height 6
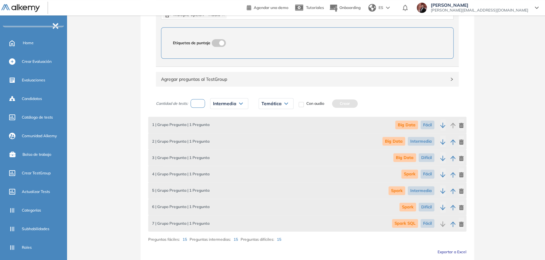
click at [271, 103] on span "Temática" at bounding box center [272, 103] width 20 height 5
click at [276, 138] on li "Spark SQL" at bounding box center [271, 140] width 18 height 6
click at [344, 101] on button "Crear" at bounding box center [348, 104] width 26 height 8
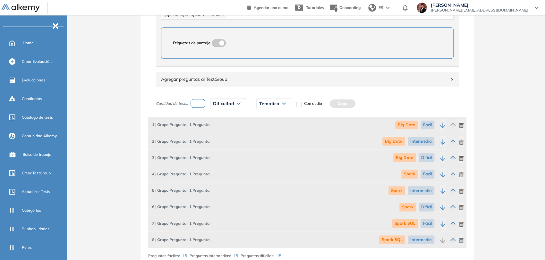
click at [203, 102] on input "number" at bounding box center [198, 103] width 15 height 9
type input "*"
click at [227, 105] on span "Dificultad" at bounding box center [223, 103] width 21 height 5
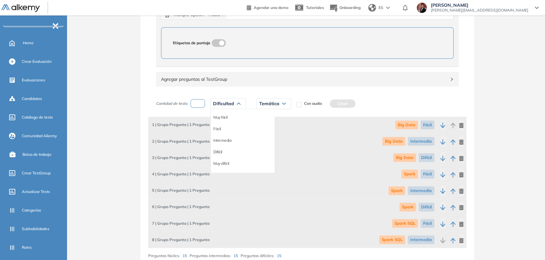
click at [219, 150] on li "Difícil" at bounding box center [217, 152] width 9 height 6
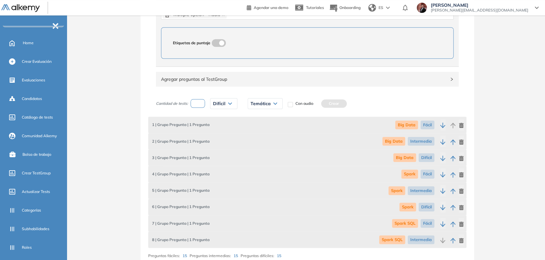
click at [262, 101] on span "Temática" at bounding box center [261, 103] width 20 height 5
click at [265, 140] on li "Spark SQL" at bounding box center [260, 140] width 18 height 6
click at [333, 107] on div "Cantidad de tests: * Difícil Muy fácil Fácil Intermedia Difícil Muy difícil Ava…" at bounding box center [251, 104] width 191 height 16
click at [332, 104] on button "Crear" at bounding box center [337, 104] width 26 height 8
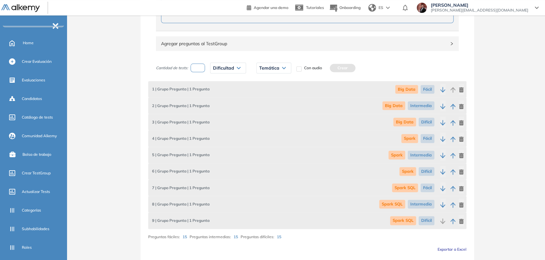
scroll to position [460, 0]
click at [198, 67] on input "number" at bounding box center [198, 68] width 15 height 9
type input "*"
click at [235, 71] on div "Dificultad" at bounding box center [228, 68] width 35 height 10
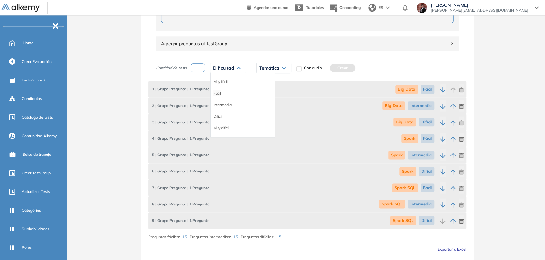
click at [217, 92] on li "Fácil" at bounding box center [217, 93] width 8 height 6
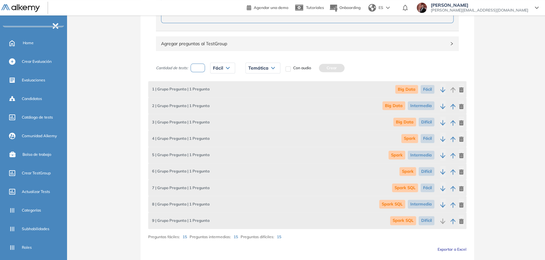
click at [263, 69] on span "Temática" at bounding box center [258, 67] width 20 height 5
click at [266, 116] on li "Spark Streaming" at bounding box center [263, 116] width 28 height 6
drag, startPoint x: 347, startPoint y: 66, endPoint x: 231, endPoint y: 51, distance: 116.9
click at [347, 66] on button "Crear" at bounding box center [348, 68] width 26 height 8
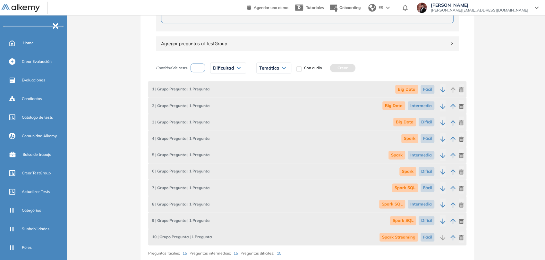
click at [197, 65] on input "number" at bounding box center [198, 68] width 15 height 9
type input "*"
drag, startPoint x: 239, startPoint y: 69, endPoint x: 239, endPoint y: 75, distance: 6.5
click at [239, 69] on div "Dificultad" at bounding box center [228, 68] width 35 height 10
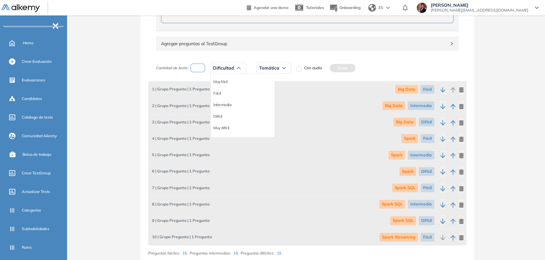
click at [229, 104] on li "Intermedia" at bounding box center [222, 105] width 18 height 6
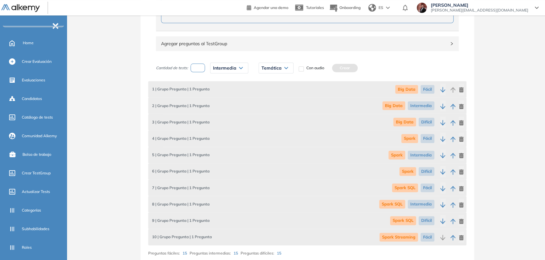
click at [272, 69] on span "Temática" at bounding box center [272, 67] width 20 height 5
click at [280, 116] on li "Spark Streaming" at bounding box center [276, 116] width 28 height 6
click at [352, 65] on button "Crear" at bounding box center [362, 68] width 26 height 8
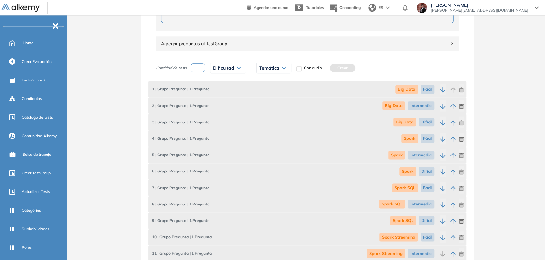
click at [203, 65] on input "number" at bounding box center [198, 68] width 15 height 9
type input "*"
click at [226, 67] on span "Dificultad" at bounding box center [223, 67] width 21 height 5
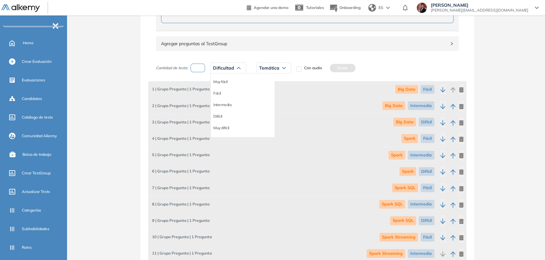
click at [219, 115] on li "Difícil" at bounding box center [217, 116] width 9 height 6
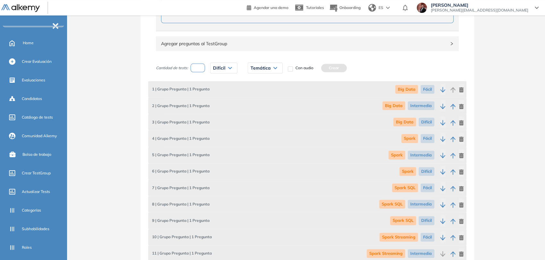
click at [262, 69] on span "Temática" at bounding box center [261, 67] width 20 height 5
click at [261, 113] on li "Spark Streaming" at bounding box center [265, 116] width 28 height 6
click at [346, 69] on button "Crear" at bounding box center [351, 68] width 26 height 8
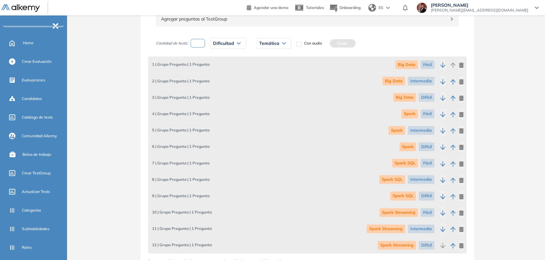
scroll to position [496, 0]
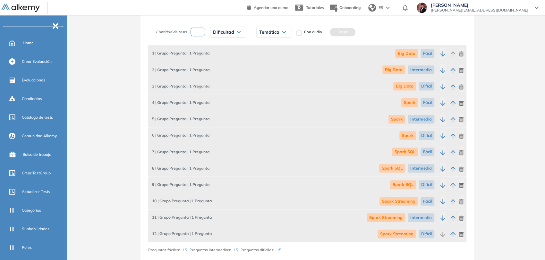
click at [197, 32] on input "number" at bounding box center [198, 32] width 15 height 9
type input "*"
click at [231, 35] on div "Dificultad" at bounding box center [228, 32] width 35 height 10
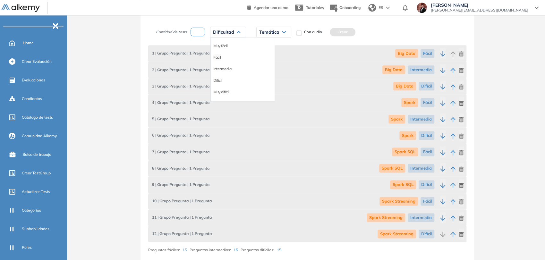
click at [218, 55] on li "Fácil" at bounding box center [217, 57] width 8 height 6
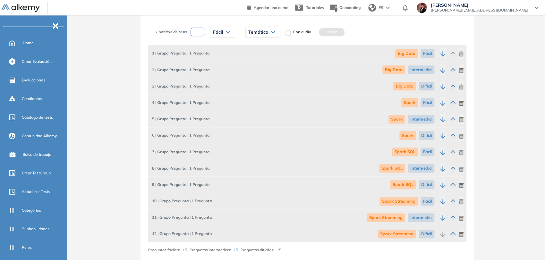
click at [272, 35] on div "Temática" at bounding box center [263, 32] width 34 height 10
click at [254, 93] on li "MLIB" at bounding box center [253, 92] width 8 height 6
click at [321, 32] on button "Crear" at bounding box center [323, 32] width 26 height 8
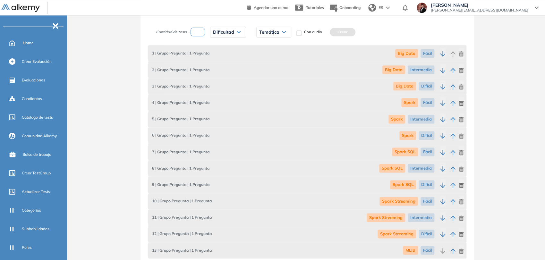
click at [199, 33] on input "number" at bounding box center [198, 32] width 15 height 9
type input "*"
click at [241, 34] on div "Dificultad" at bounding box center [228, 32] width 35 height 10
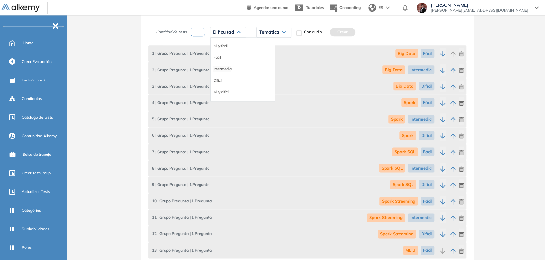
click at [230, 67] on li "Intermedia" at bounding box center [222, 69] width 18 height 6
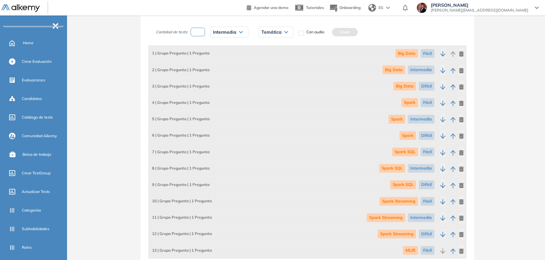
click at [273, 31] on span "Temática" at bounding box center [272, 32] width 20 height 5
click at [270, 91] on li "MLIB" at bounding box center [266, 92] width 8 height 6
click at [331, 28] on button "Crear" at bounding box center [336, 32] width 26 height 8
drag, startPoint x: 202, startPoint y: 29, endPoint x: 210, endPoint y: 30, distance: 8.4
click at [202, 29] on input "number" at bounding box center [198, 32] width 15 height 9
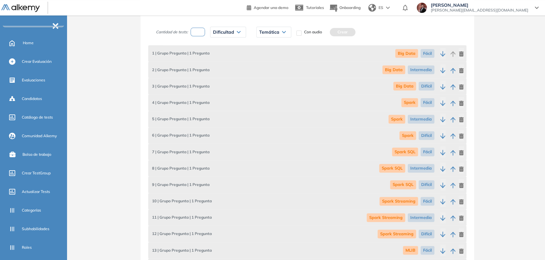
type input "*"
click at [237, 34] on div "Dificultad" at bounding box center [228, 32] width 35 height 10
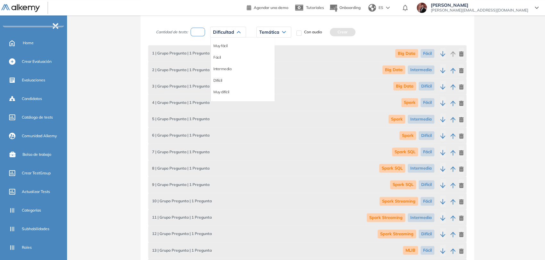
click at [220, 83] on li "Difícil" at bounding box center [217, 80] width 9 height 6
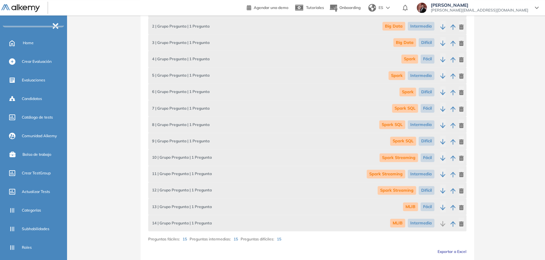
scroll to position [481, 0]
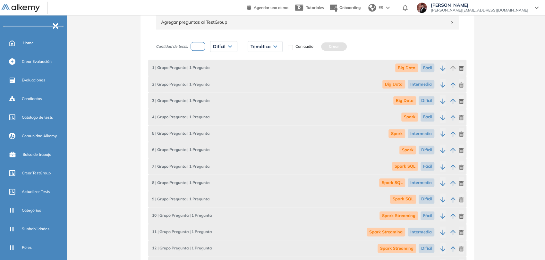
click at [273, 46] on icon at bounding box center [275, 46] width 4 height 3
click at [256, 106] on li "MLIB" at bounding box center [255, 106] width 8 height 6
click at [330, 46] on button "Crear" at bounding box center [325, 46] width 26 height 8
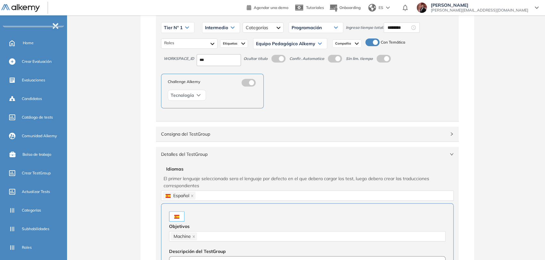
scroll to position [0, 0]
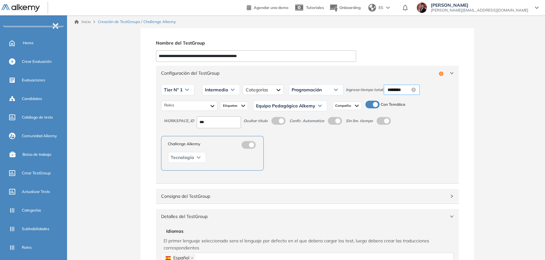
click at [398, 91] on input "********" at bounding box center [399, 89] width 22 height 7
drag, startPoint x: 410, startPoint y: 130, endPoint x: 412, endPoint y: 133, distance: 3.5
click at [410, 130] on div "19" at bounding box center [411, 129] width 18 height 9
type input "********"
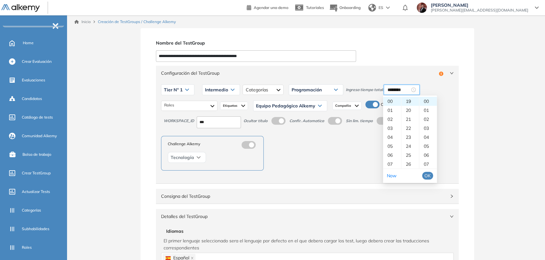
click at [429, 175] on span "OK" at bounding box center [428, 175] width 6 height 7
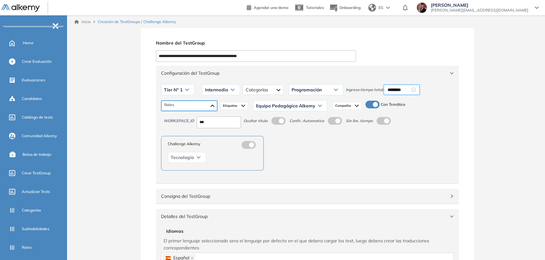
click at [210, 103] on div "Tecnología" at bounding box center [189, 106] width 56 height 10
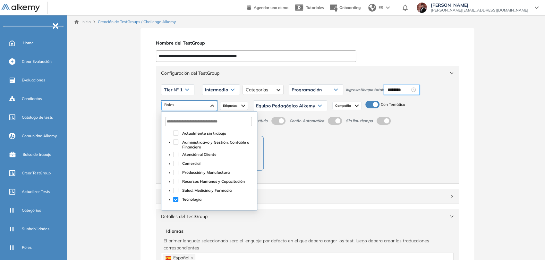
click at [211, 105] on div "Tecnología" at bounding box center [189, 106] width 56 height 10
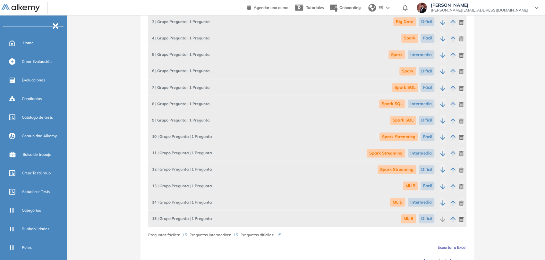
scroll to position [604, 0]
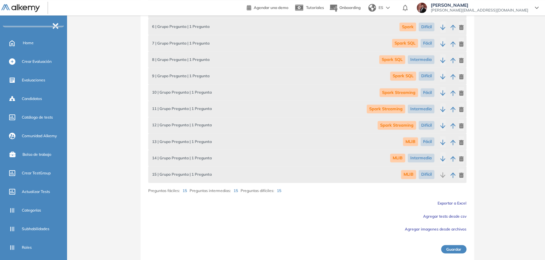
click at [458, 249] on button "Guardar" at bounding box center [453, 249] width 25 height 8
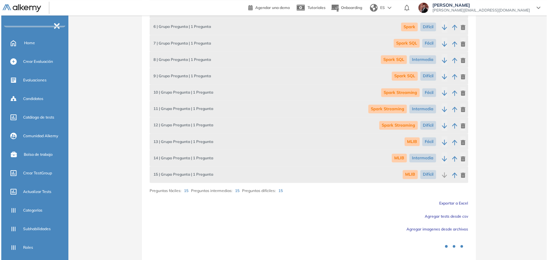
scroll to position [0, 0]
